Goal: Navigation & Orientation: Find specific page/section

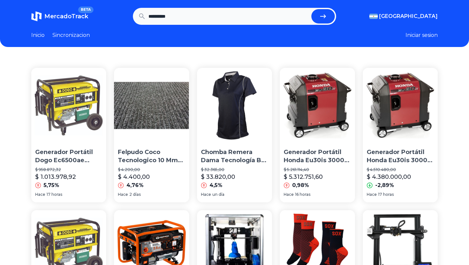
click at [413, 35] on button "Iniciar sesion" at bounding box center [422, 35] width 32 height 8
click at [41, 32] on link "Inicio" at bounding box center [37, 35] width 13 height 8
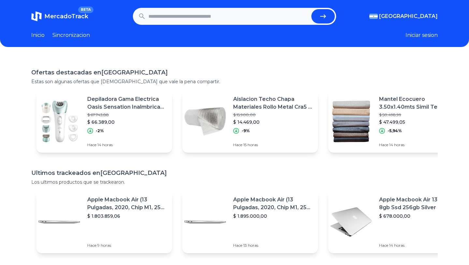
click at [67, 33] on link "Sincronizacion" at bounding box center [70, 35] width 37 height 8
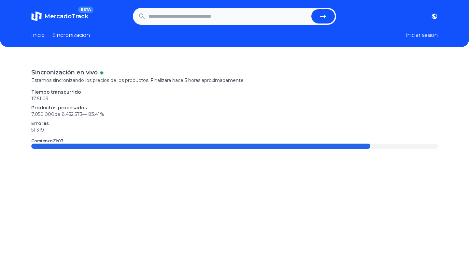
click at [36, 37] on link "Inicio" at bounding box center [37, 35] width 13 height 8
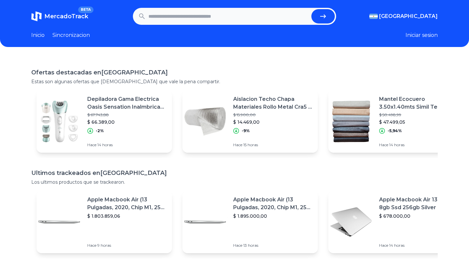
click at [63, 35] on link "Sincronizacion" at bounding box center [70, 35] width 37 height 8
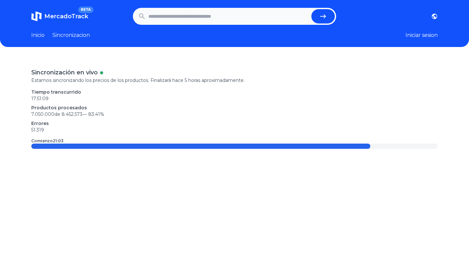
click at [39, 39] on link "Inicio" at bounding box center [37, 35] width 13 height 8
